Goal: Task Accomplishment & Management: Complete application form

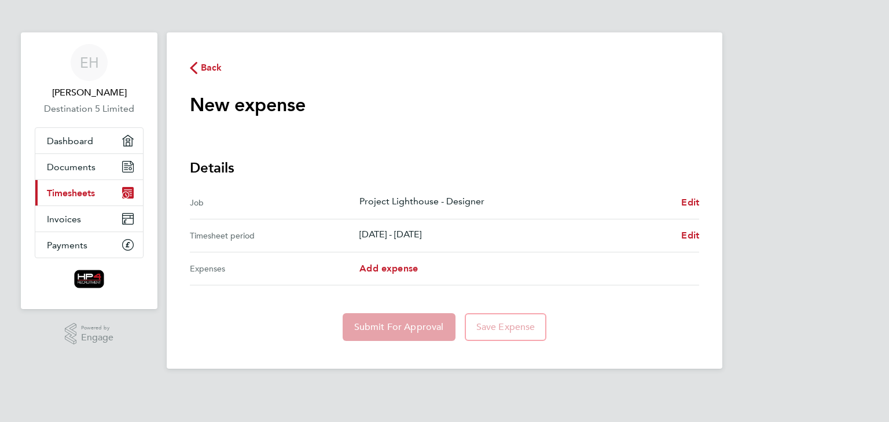
click at [205, 64] on span "Back" at bounding box center [211, 68] width 21 height 14
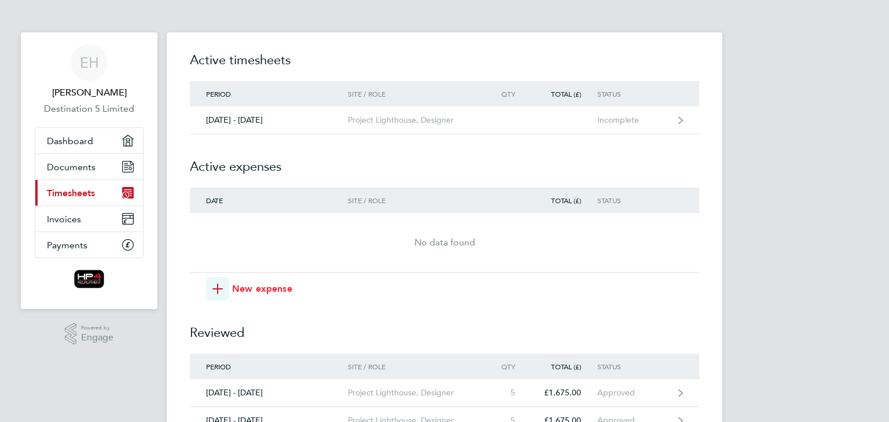
click at [258, 295] on span "New expense" at bounding box center [262, 289] width 60 height 14
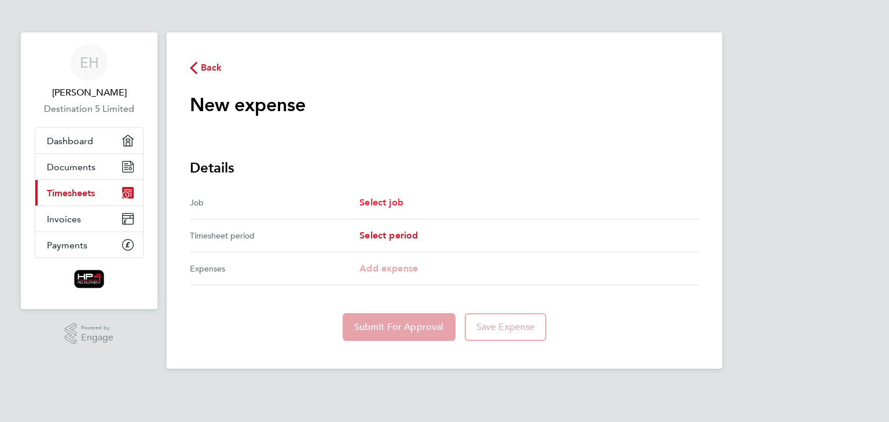
click at [386, 199] on span "Select job" at bounding box center [381, 202] width 44 height 11
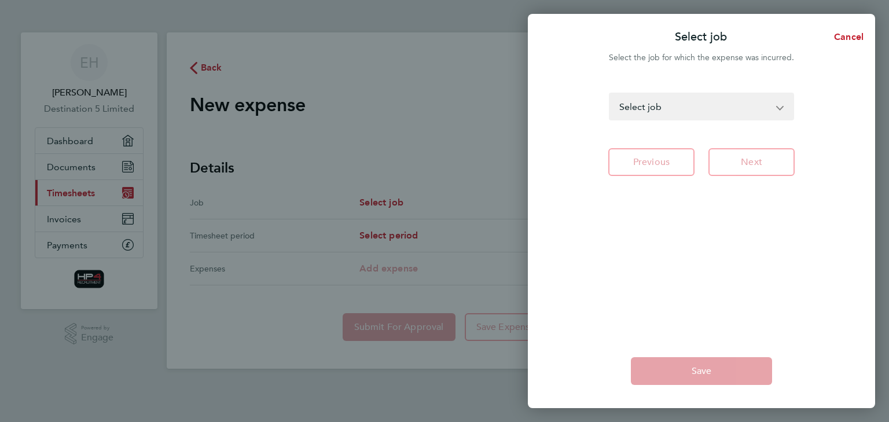
click at [750, 112] on select "DWP CSI - Designer DWP CSI - CSI Technical Author Project Lighthouse - Designer…" at bounding box center [694, 106] width 169 height 25
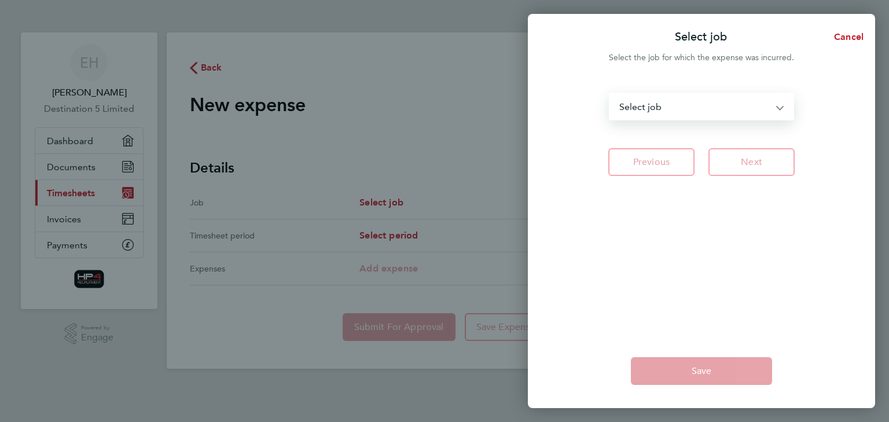
select select "279275"
click at [610, 94] on select "DWP CSI - Designer DWP CSI - CSI Technical Author Project Lighthouse - Designer…" at bounding box center [694, 106] width 169 height 25
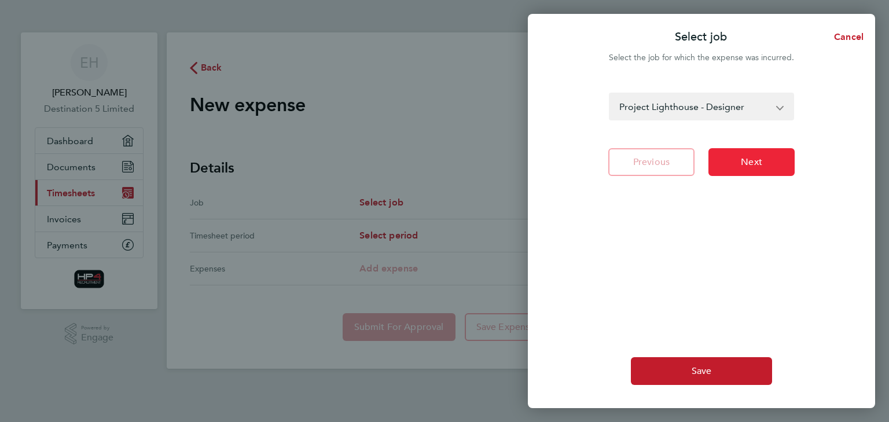
click at [760, 153] on button "Next" at bounding box center [751, 162] width 86 height 28
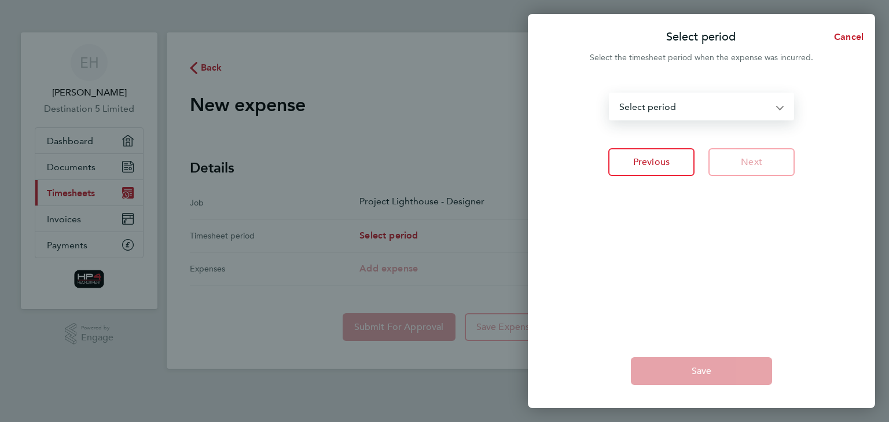
click at [764, 107] on select "[DATE] - [DATE] [DATE] - [DATE] [DATE] - [DATE] [DATE] - [DATE] [DATE] - [DATE]…" at bounding box center [694, 106] width 169 height 25
select select "26: Object"
click at [610, 94] on select "[DATE] - [DATE] [DATE] - [DATE] [DATE] - [DATE] [DATE] - [DATE] [DATE] - [DATE]…" at bounding box center [694, 106] width 169 height 25
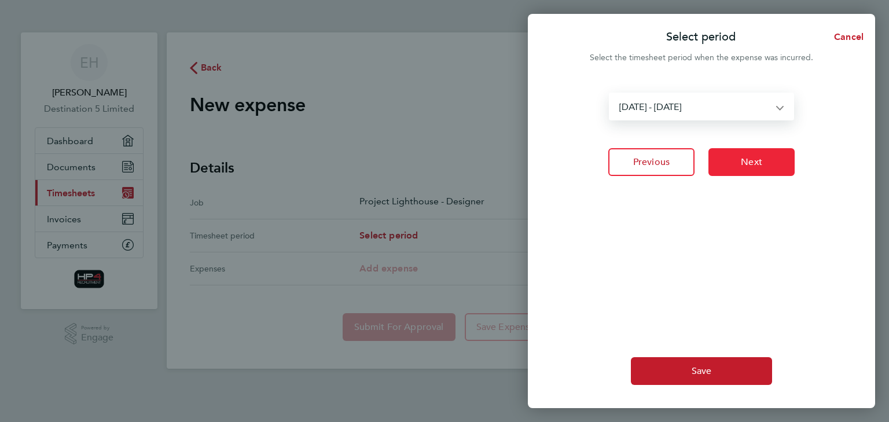
click at [746, 161] on span "Next" at bounding box center [751, 162] width 21 height 12
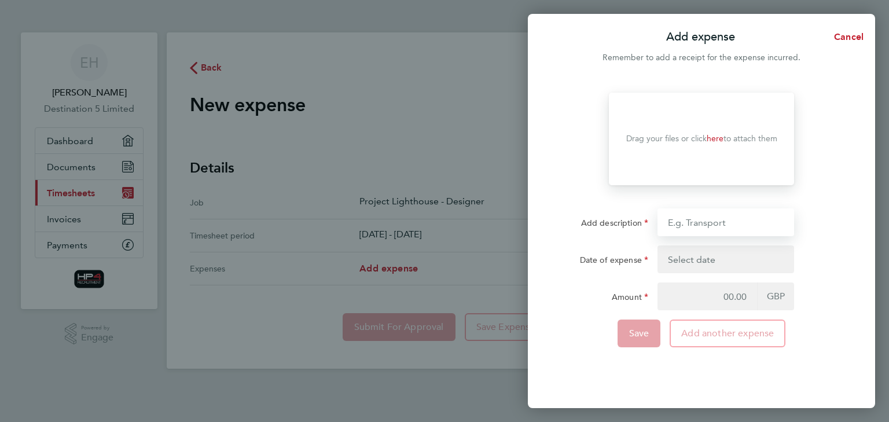
click at [717, 226] on input "Add description" at bounding box center [725, 222] width 137 height 28
type input "Stay Away"
click at [727, 256] on button "button" at bounding box center [725, 259] width 137 height 28
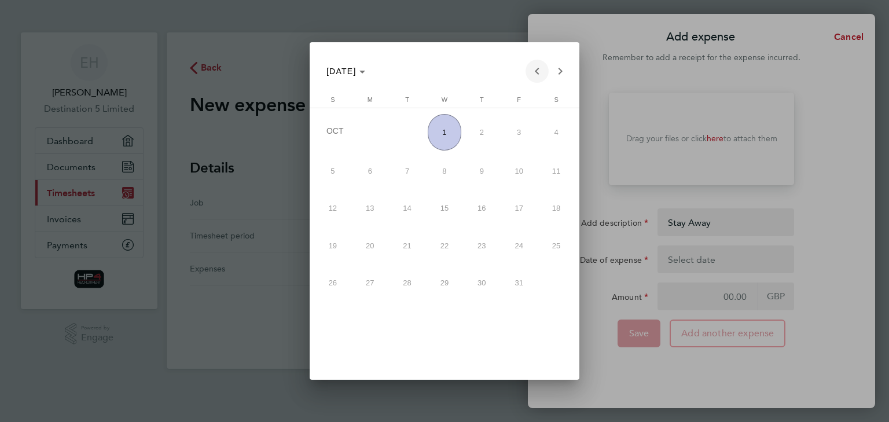
click at [539, 73] on span "Previous month" at bounding box center [536, 71] width 23 height 23
click at [372, 311] on span "29" at bounding box center [370, 317] width 34 height 34
type input "[DATE]"
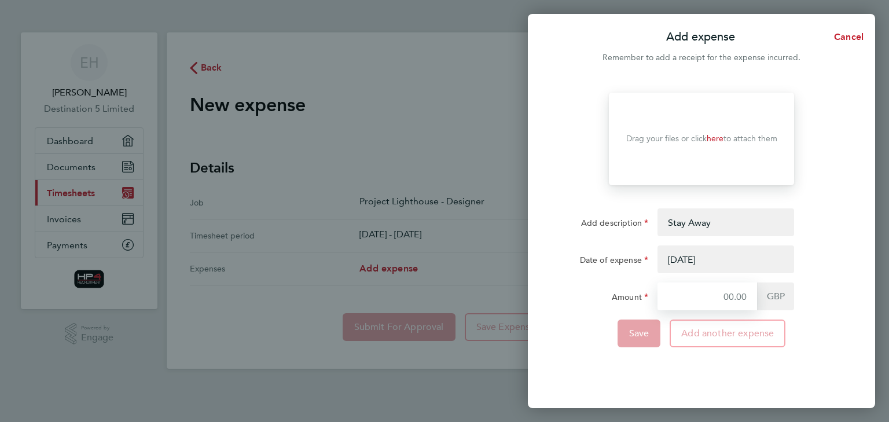
click at [682, 301] on input "Amount" at bounding box center [707, 296] width 100 height 28
type input "139"
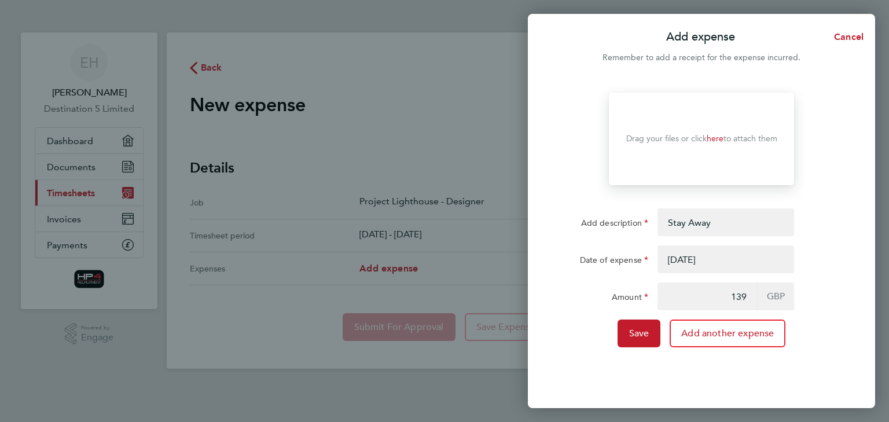
click at [714, 140] on link "here" at bounding box center [715, 139] width 17 height 10
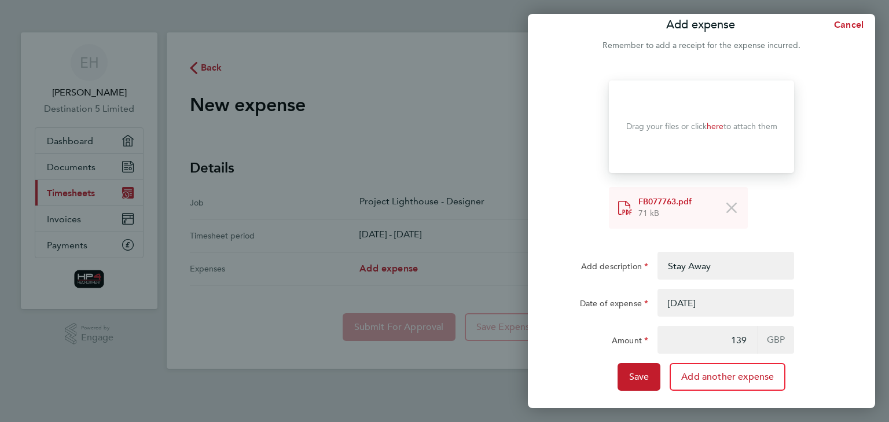
scroll to position [17, 0]
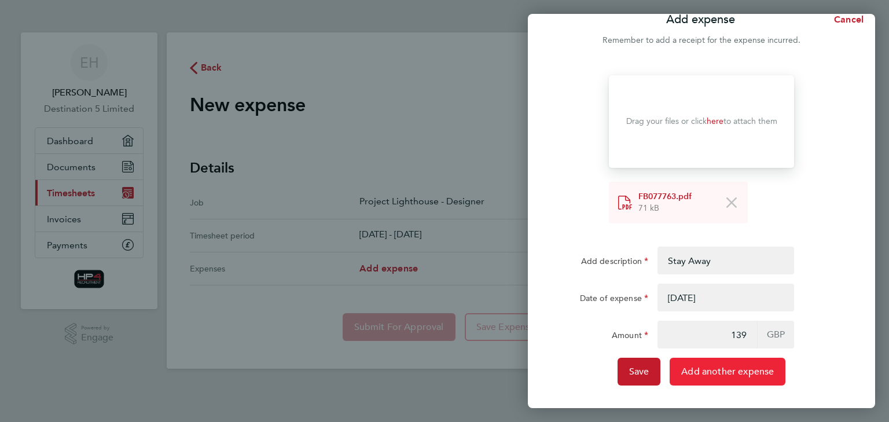
click at [733, 371] on span "Add another expense" at bounding box center [727, 372] width 93 height 12
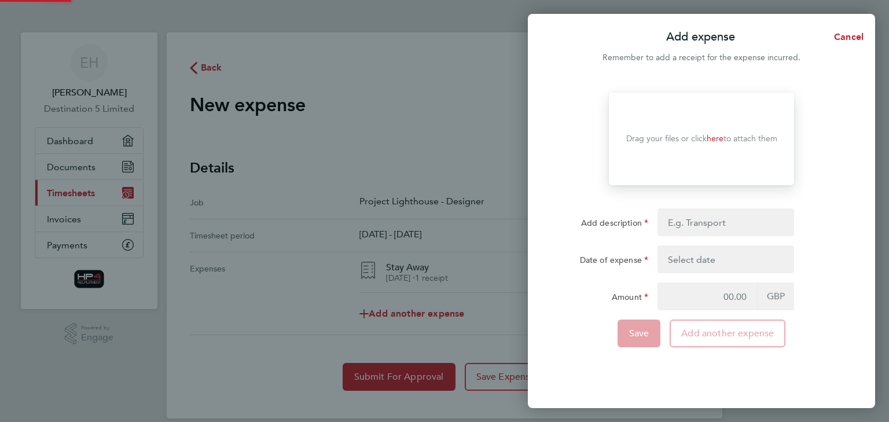
scroll to position [0, 0]
click at [710, 223] on input "Add description" at bounding box center [725, 222] width 137 height 28
type input "Milage"
click at [691, 257] on button "button" at bounding box center [725, 259] width 137 height 28
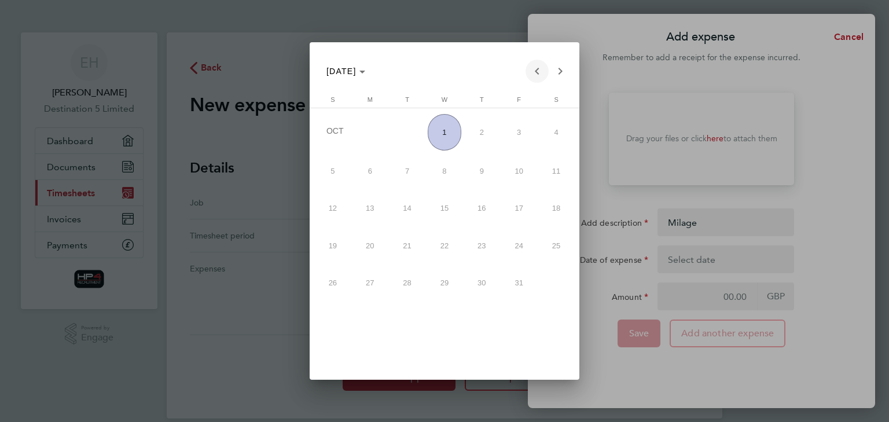
click at [536, 73] on span "Previous month" at bounding box center [536, 71] width 23 height 23
click at [412, 322] on span "30" at bounding box center [408, 317] width 34 height 34
type input "[DATE]"
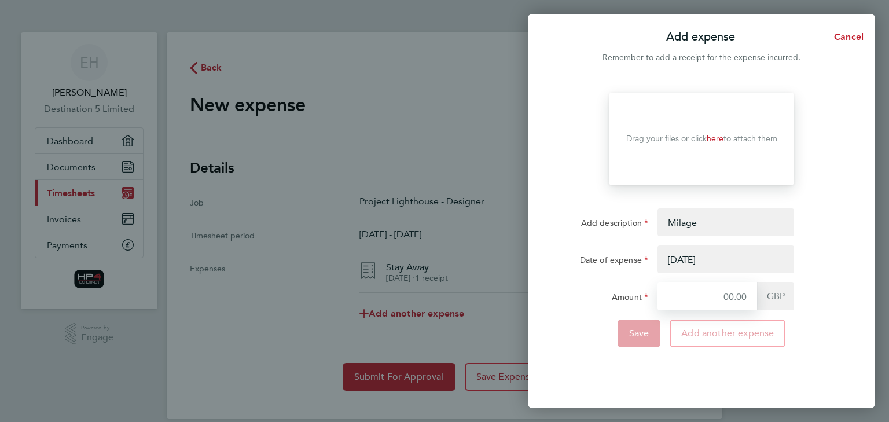
click at [747, 293] on input "Amount" at bounding box center [707, 296] width 100 height 28
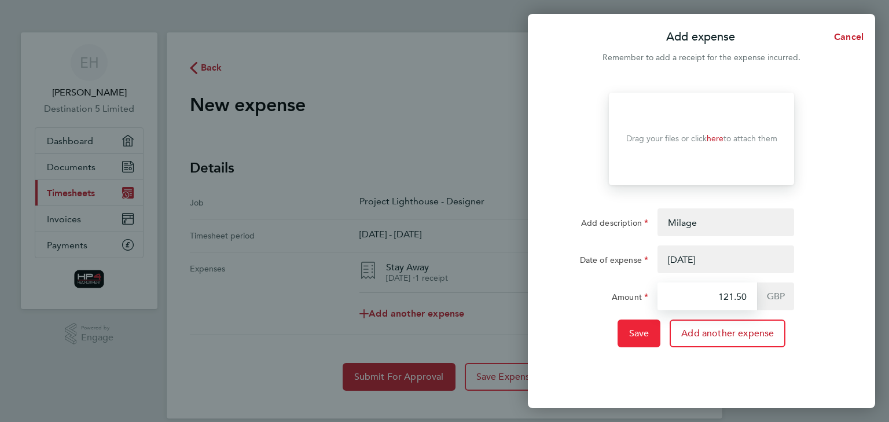
type input "121.50"
click at [634, 335] on span "Save" at bounding box center [639, 334] width 20 height 12
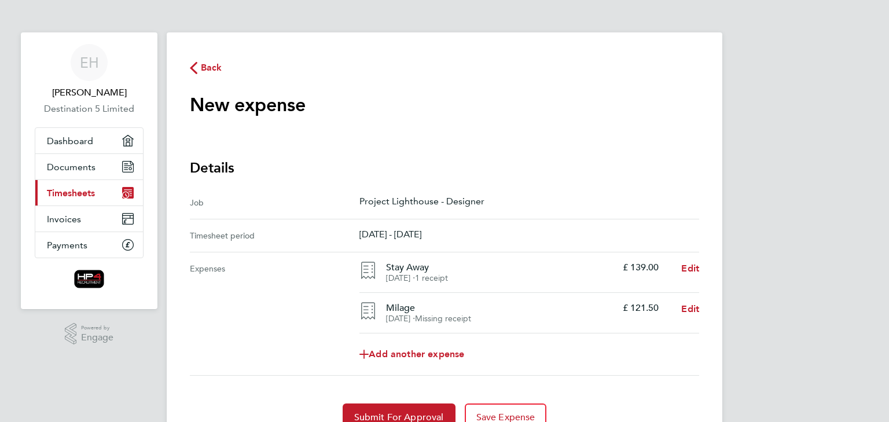
scroll to position [55, 0]
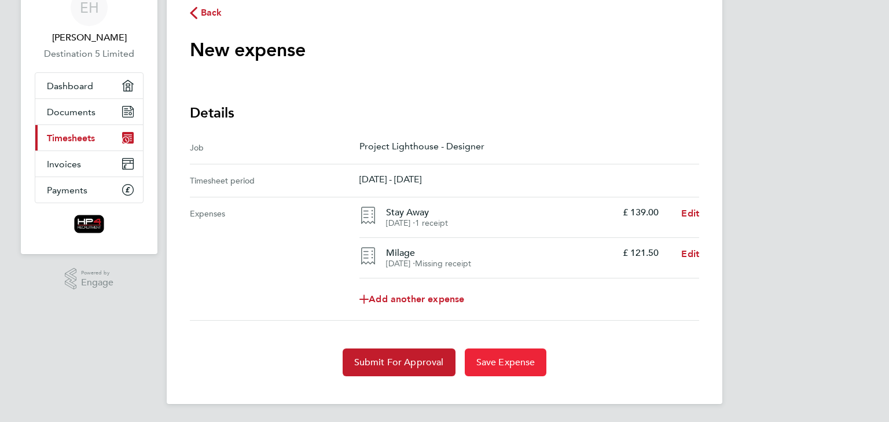
click at [513, 358] on span "Save Expense" at bounding box center [505, 362] width 59 height 12
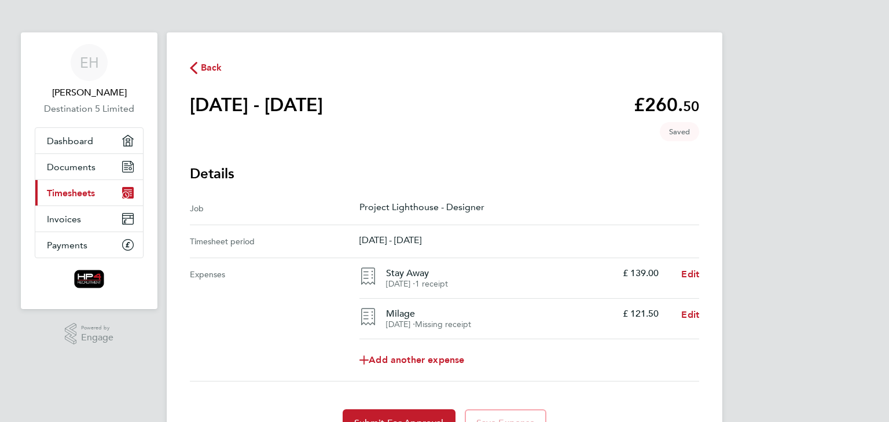
click at [210, 69] on span "Back" at bounding box center [211, 68] width 21 height 14
